Goal: Information Seeking & Learning: Learn about a topic

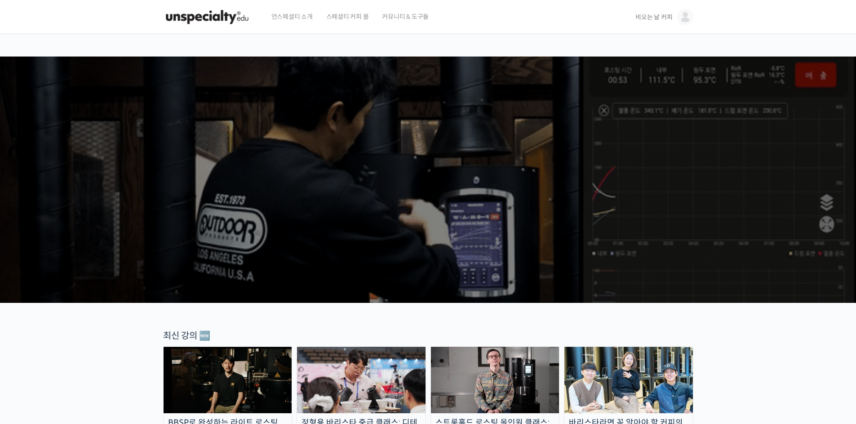
click at [658, 18] on span "비오는 날 커피" at bounding box center [653, 17] width 37 height 8
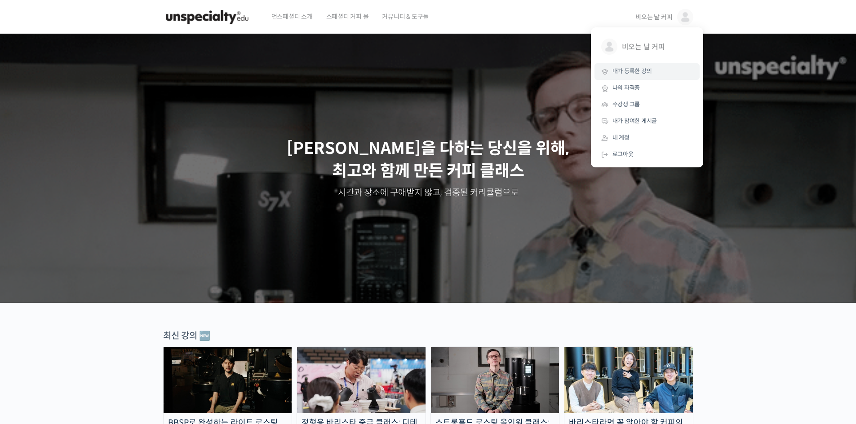
click at [647, 75] on span "내가 등록한 강의" at bounding box center [632, 71] width 40 height 8
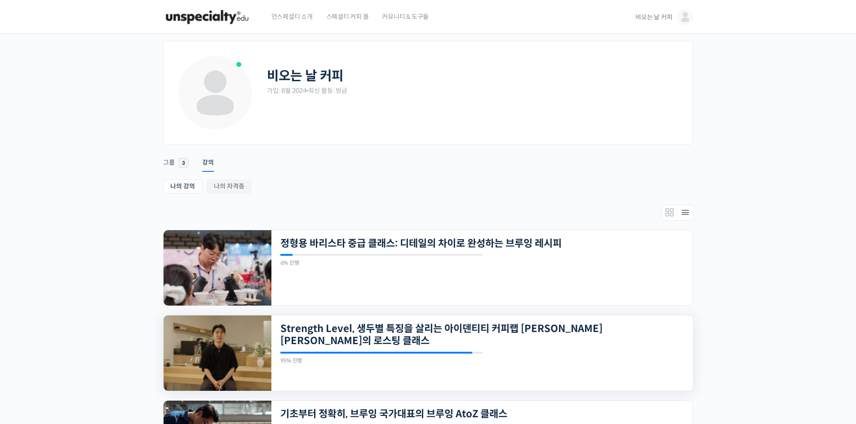
scroll to position [105, 0]
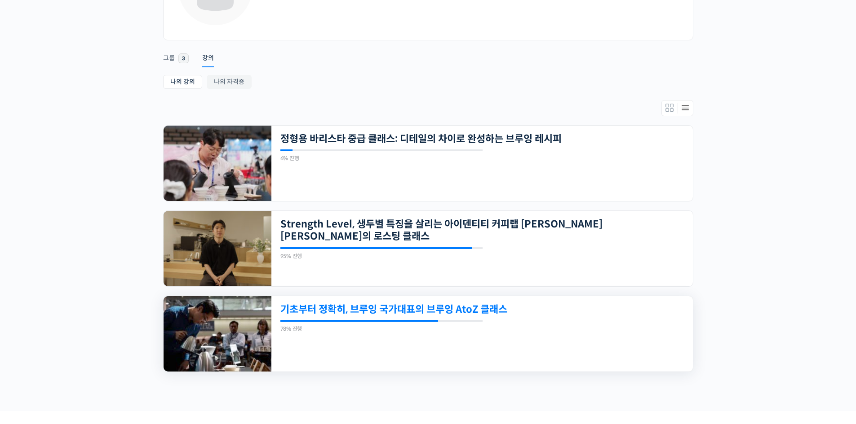
click at [444, 313] on link "기초부터 정확히, 브루잉 국가대표의 브루잉 AtoZ 클래스" at bounding box center [441, 310] width 323 height 12
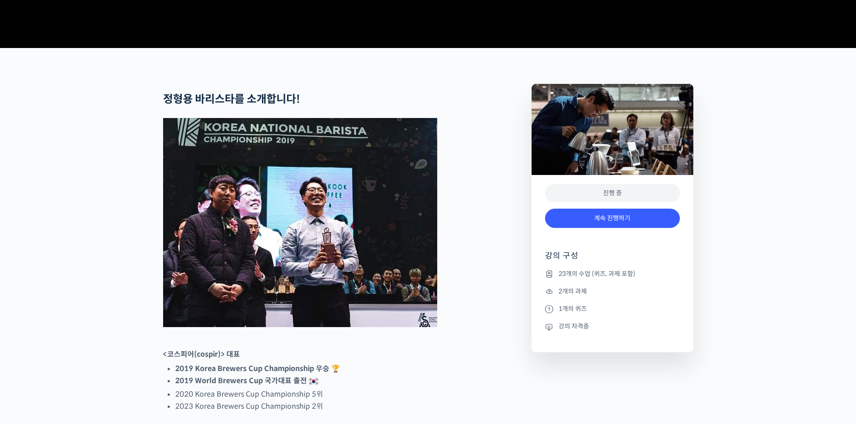
scroll to position [389, 0]
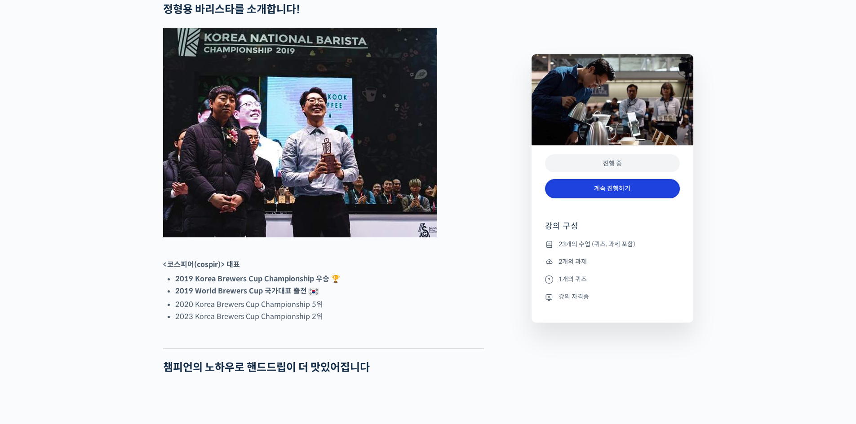
click at [618, 190] on link "계속 진행하기" at bounding box center [612, 188] width 135 height 19
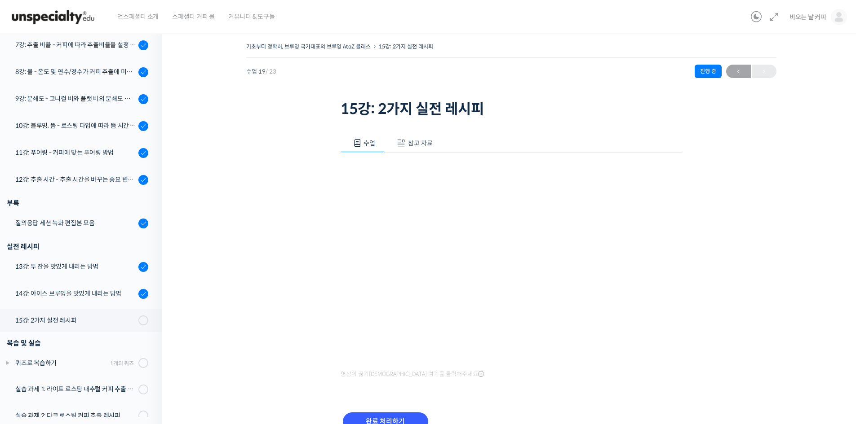
scroll to position [49, 0]
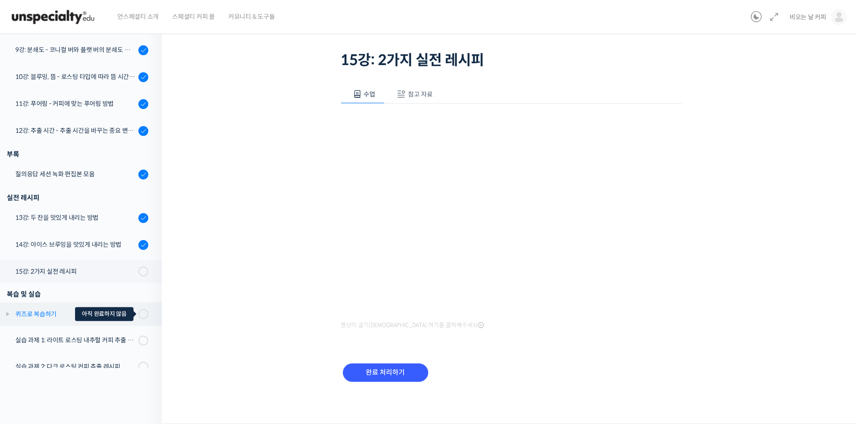
click at [138, 319] on div at bounding box center [143, 314] width 10 height 10
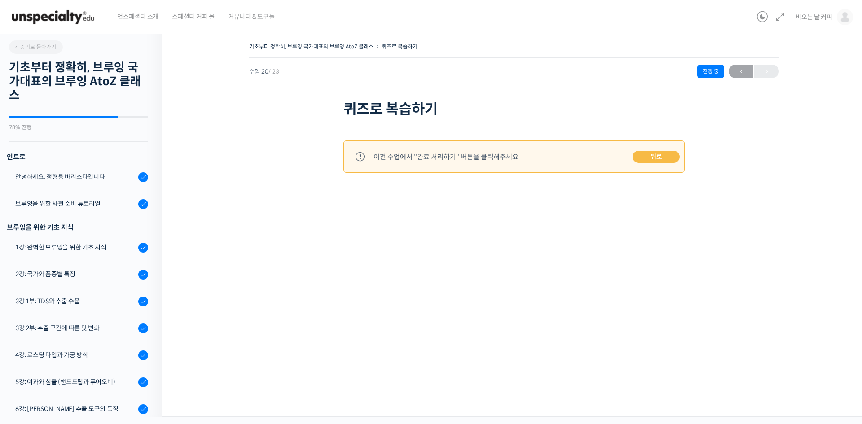
scroll to position [491, 0]
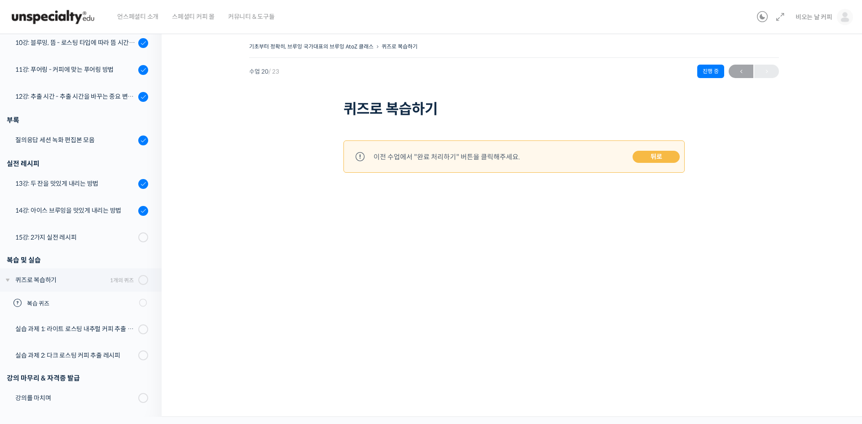
click at [667, 160] on link "뒤로" at bounding box center [656, 157] width 47 height 13
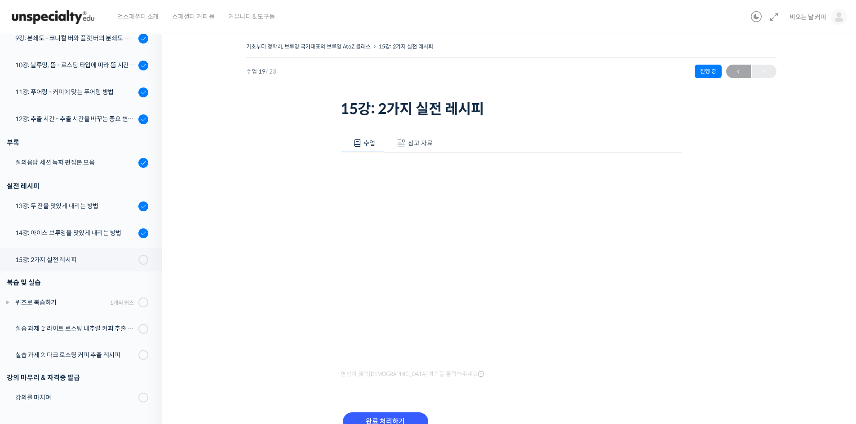
scroll to position [49, 0]
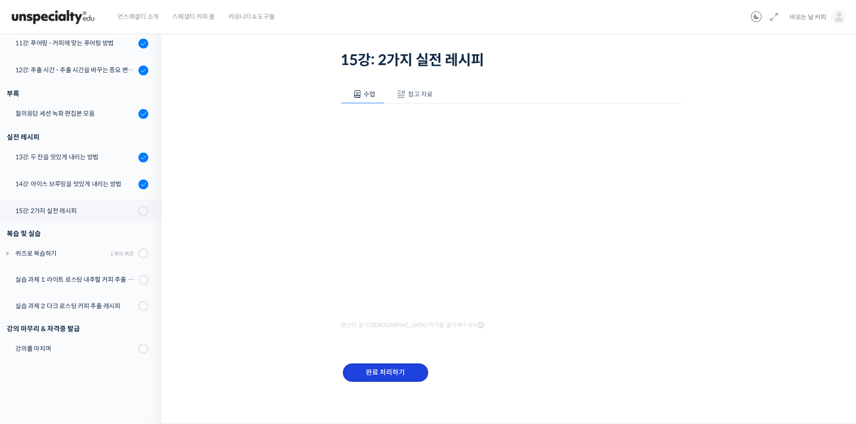
click at [390, 375] on input "완료 처리하기" at bounding box center [385, 373] width 85 height 18
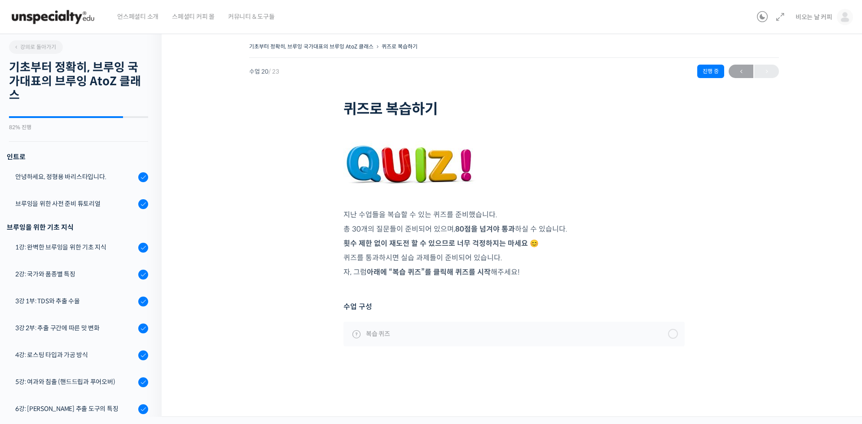
scroll to position [491, 0]
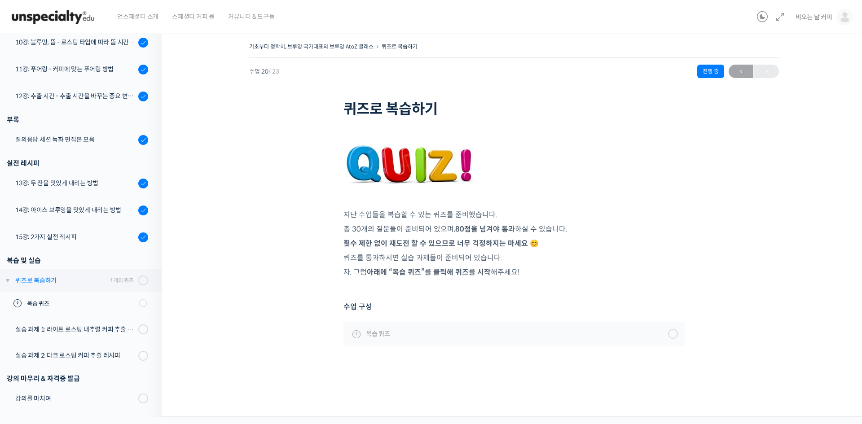
click at [88, 284] on div "퀴즈로 복습하기" at bounding box center [61, 281] width 92 height 10
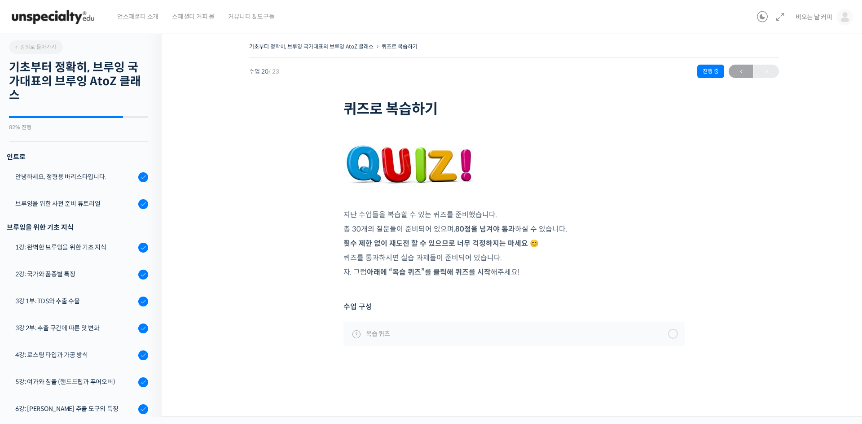
scroll to position [491, 0]
